Goal: Task Accomplishment & Management: Use online tool/utility

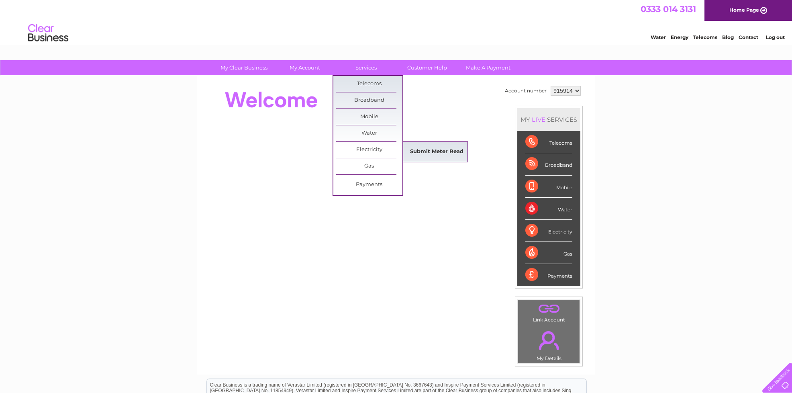
click at [427, 154] on link "Submit Meter Read" at bounding box center [436, 152] width 66 height 16
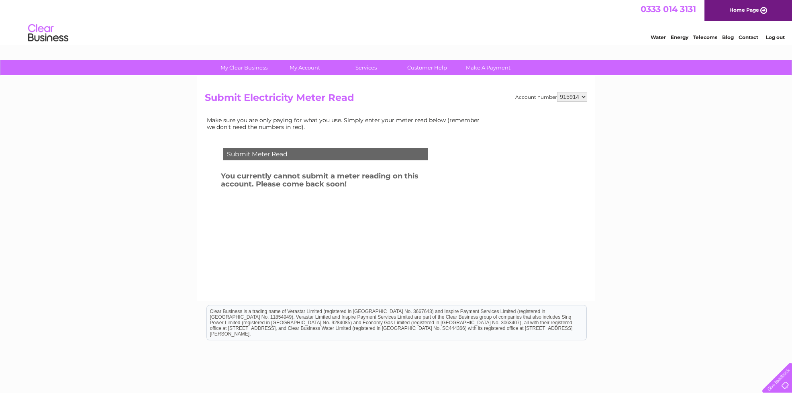
click at [578, 96] on select "915914 975811" at bounding box center [572, 97] width 30 height 10
select select "975811"
click at [558, 92] on select "915914 975811" at bounding box center [572, 97] width 30 height 10
click at [581, 96] on select "915914 975811" at bounding box center [572, 97] width 30 height 10
click at [558, 92] on select "915914 975811" at bounding box center [572, 97] width 30 height 10
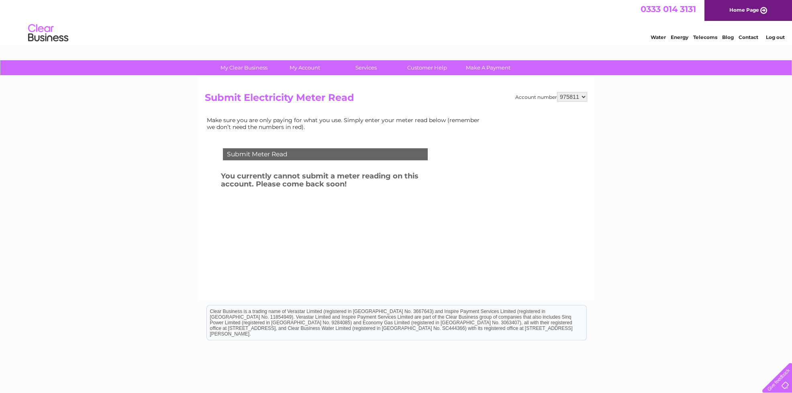
click at [388, 121] on td "Make sure you are only paying for what you use. Simply enter your meter read be…" at bounding box center [345, 123] width 281 height 17
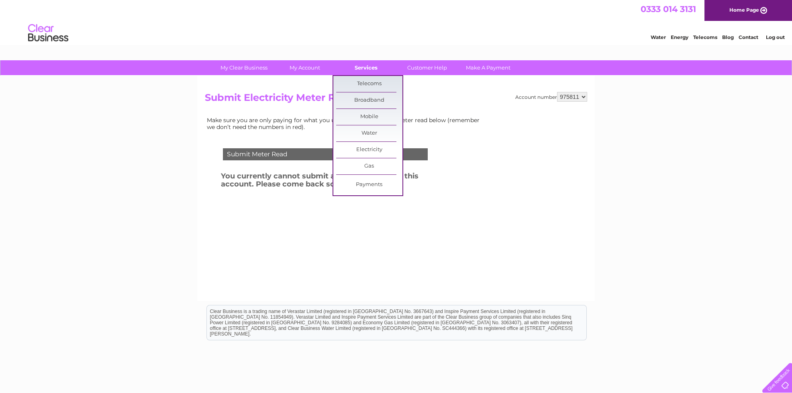
click at [368, 68] on link "Services" at bounding box center [366, 67] width 66 height 15
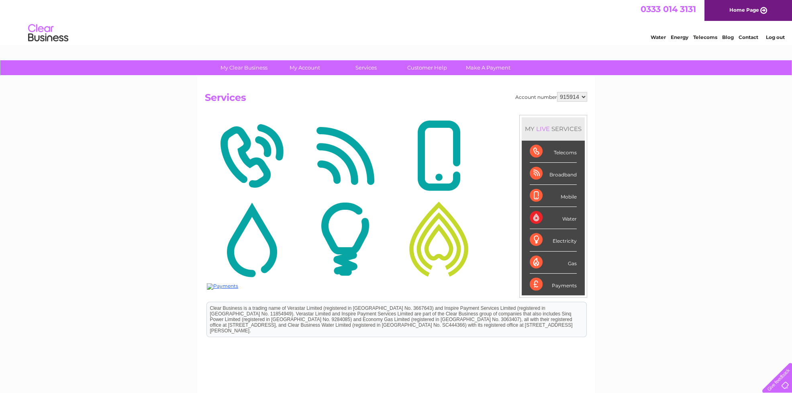
click at [578, 96] on select "915914 975811" at bounding box center [572, 97] width 30 height 10
select select "975811"
click at [558, 92] on select "915914 975811" at bounding box center [572, 97] width 30 height 10
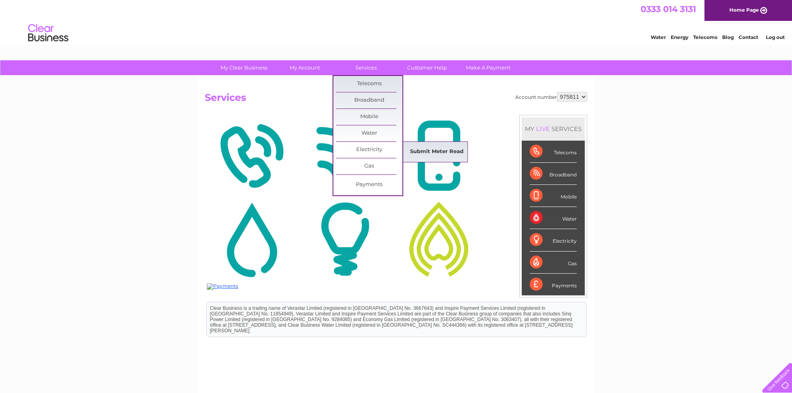
click at [414, 150] on link "Submit Meter Read" at bounding box center [436, 152] width 66 height 16
